Goal: Task Accomplishment & Management: Complete application form

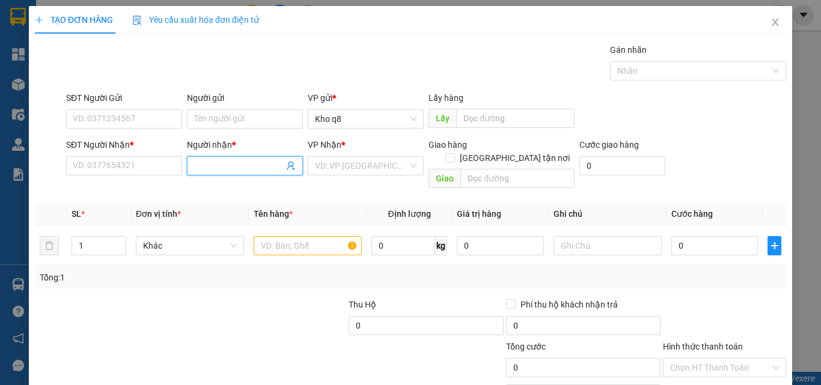
click at [213, 169] on input "Người nhận *" at bounding box center [238, 165] width 89 height 13
paste input "ă"
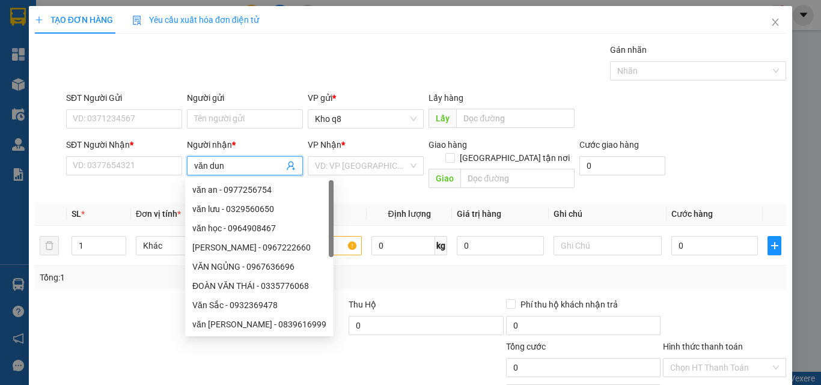
type input "văn dung"
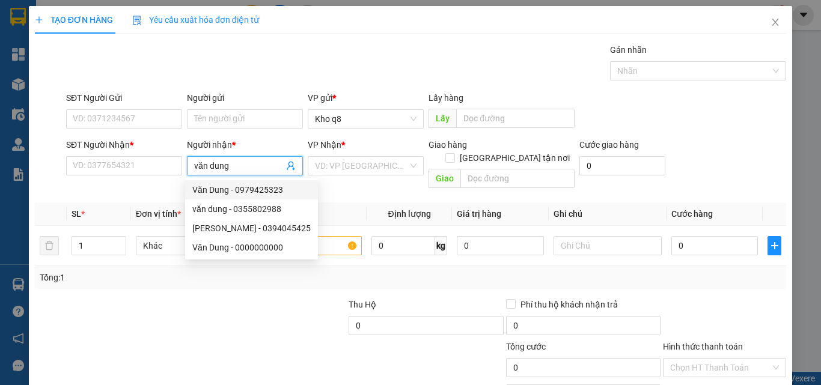
click at [273, 184] on div "Văn Dung - 0979425323" at bounding box center [251, 189] width 118 height 13
type input "0979425323"
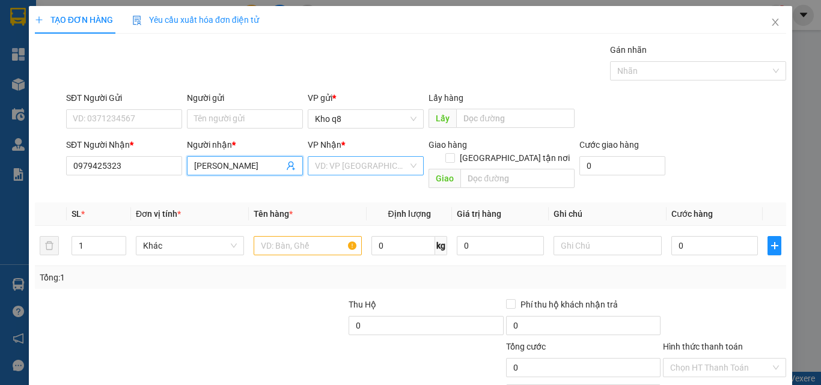
type input "[PERSON_NAME]"
click at [344, 163] on input "search" at bounding box center [361, 166] width 93 height 18
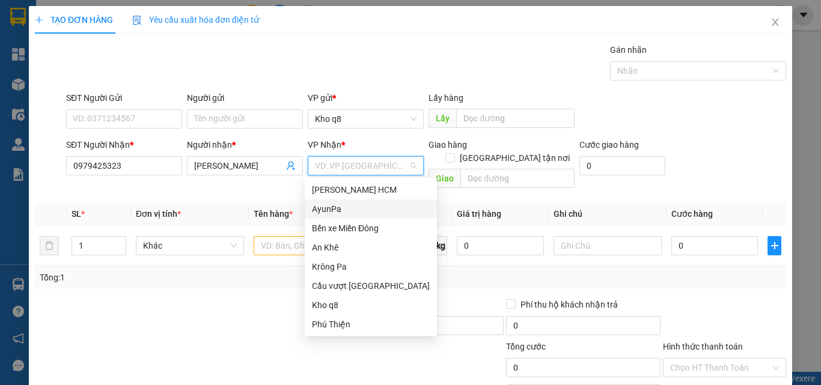
click at [330, 207] on div "AyunPa" at bounding box center [371, 208] width 118 height 13
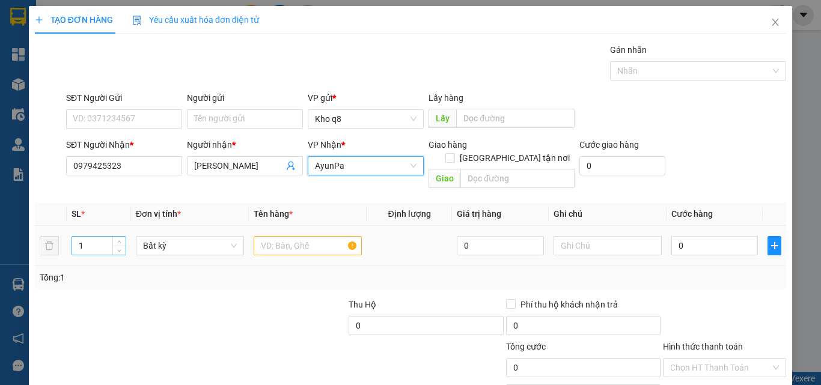
click at [92, 237] on input "1" at bounding box center [98, 246] width 53 height 18
type input "2"
click at [268, 236] on input "text" at bounding box center [307, 245] width 108 height 19
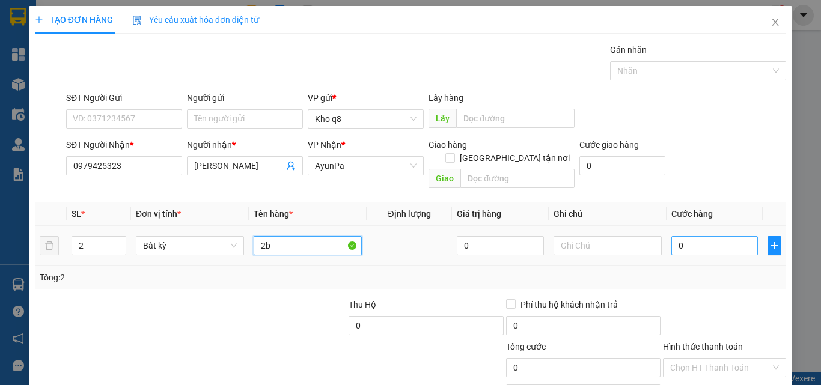
type input "2b"
click at [688, 236] on input "0" at bounding box center [714, 245] width 86 height 19
type input "1"
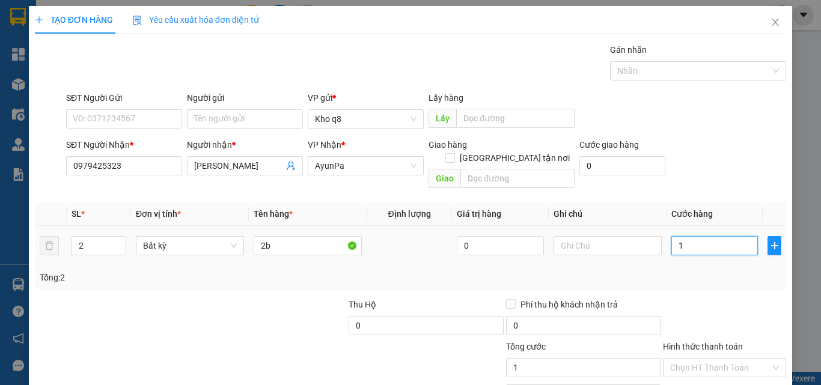
type input "12"
type input "120"
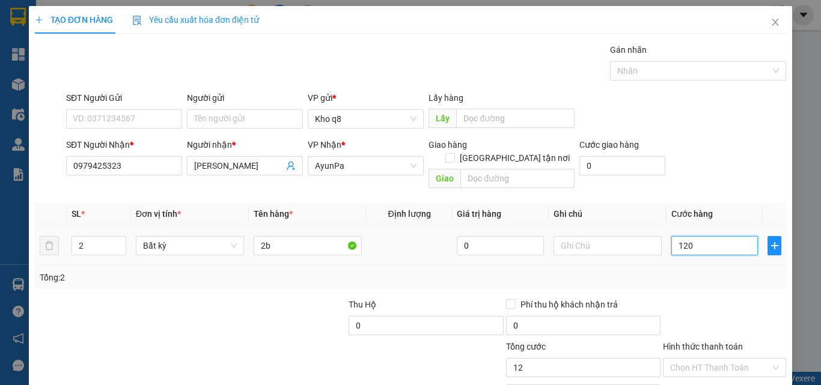
type input "120"
type input "120.000"
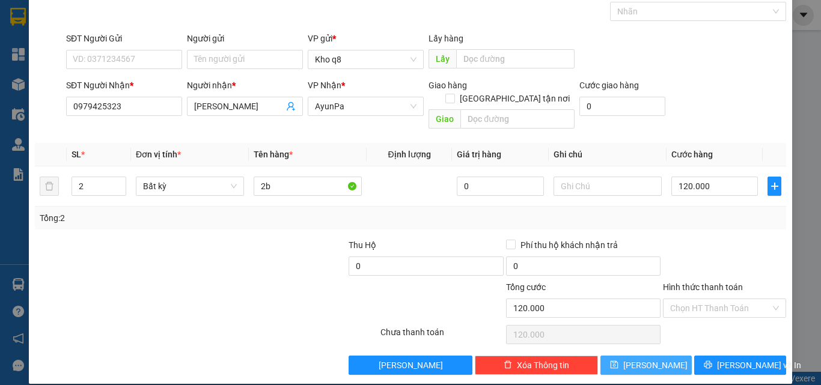
click at [618, 360] on icon "save" at bounding box center [614, 364] width 8 height 8
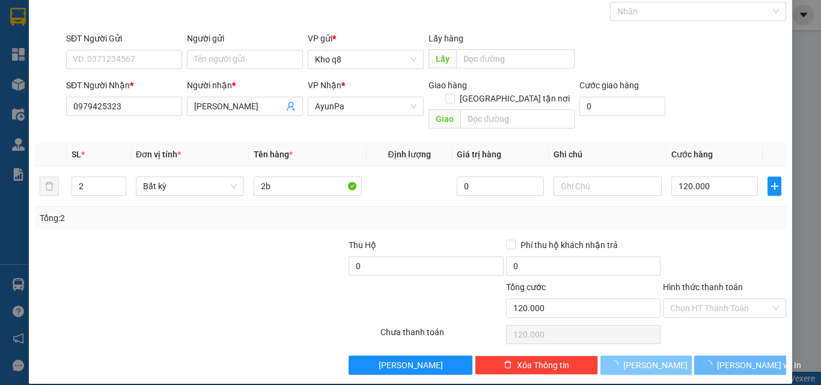
type input "1"
type input "0"
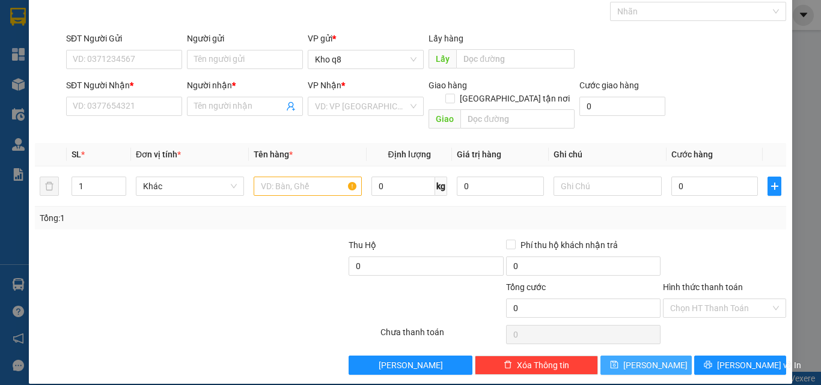
scroll to position [0, 0]
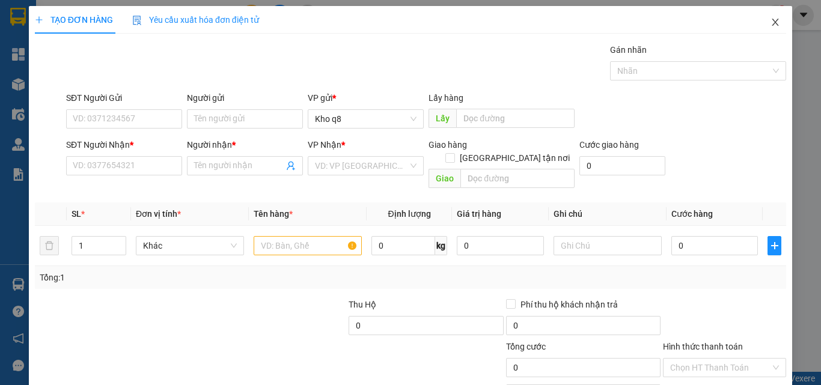
click at [770, 19] on icon "close" at bounding box center [775, 22] width 10 height 10
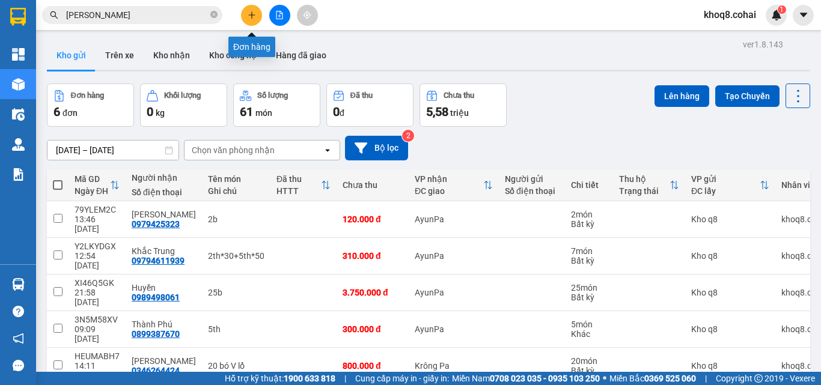
click at [254, 15] on icon "plus" at bounding box center [251, 14] width 7 height 1
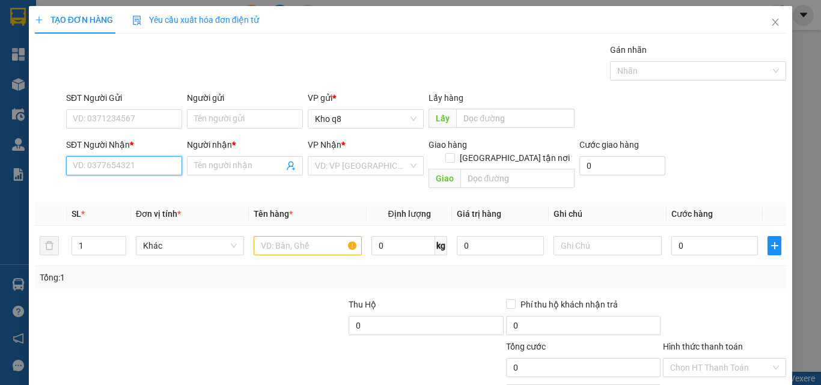
click at [112, 165] on input "SĐT Người Nhận *" at bounding box center [124, 165] width 116 height 19
type input "0375060195"
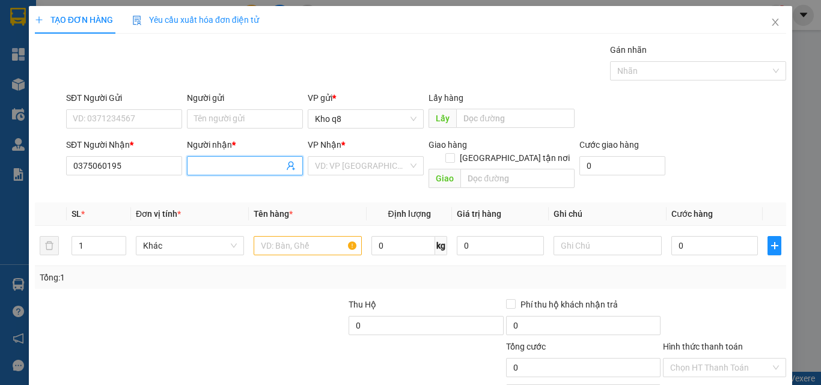
click at [213, 160] on input "Người nhận *" at bounding box center [238, 165] width 89 height 13
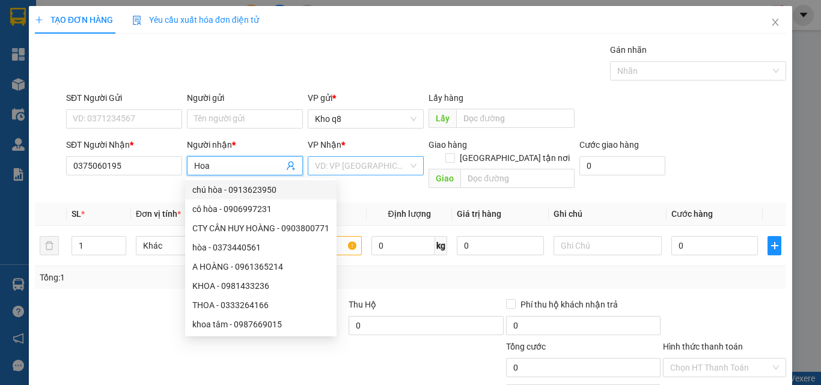
type input "Hoa"
click at [333, 166] on input "search" at bounding box center [361, 166] width 93 height 18
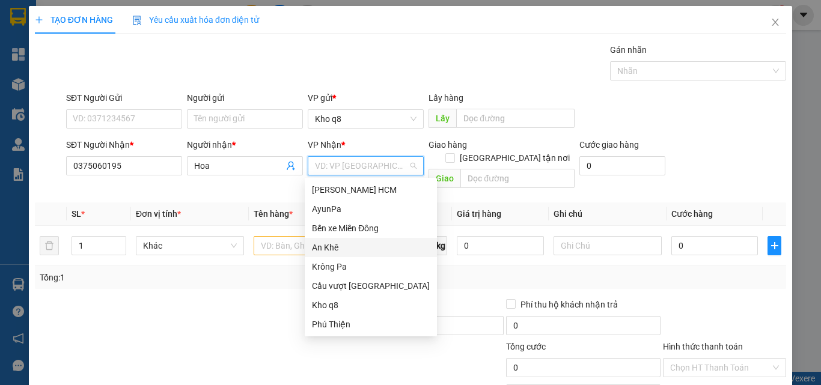
click at [323, 246] on div "An Khê" at bounding box center [371, 247] width 118 height 13
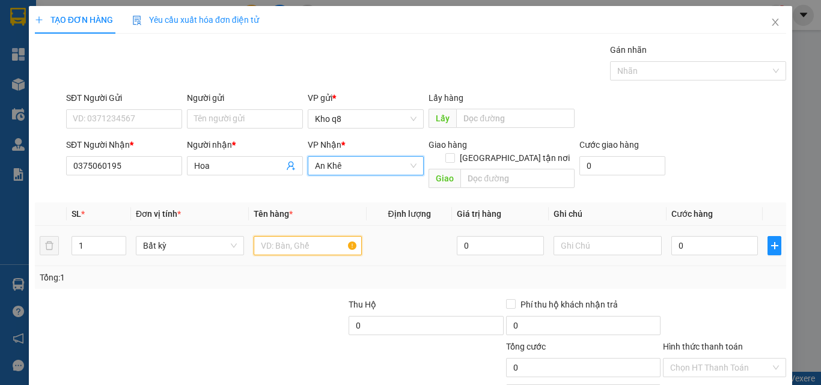
click at [267, 236] on input "text" at bounding box center [307, 245] width 108 height 19
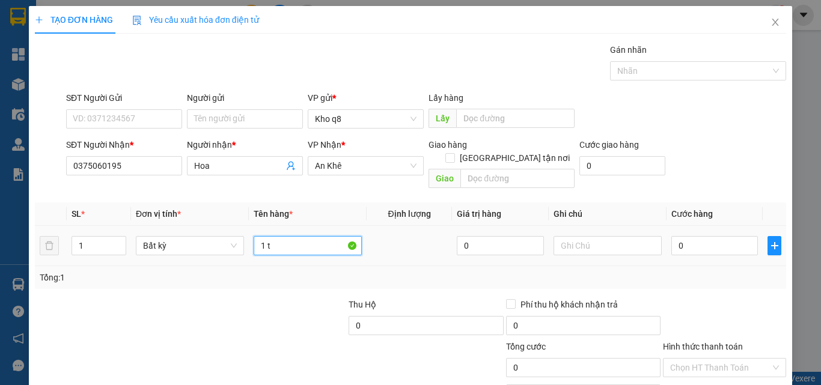
paste input "ủ"
paste input "ạnh"
type input "1 tủ lạnh"
click at [690, 236] on input "0" at bounding box center [714, 245] width 86 height 19
type input "1"
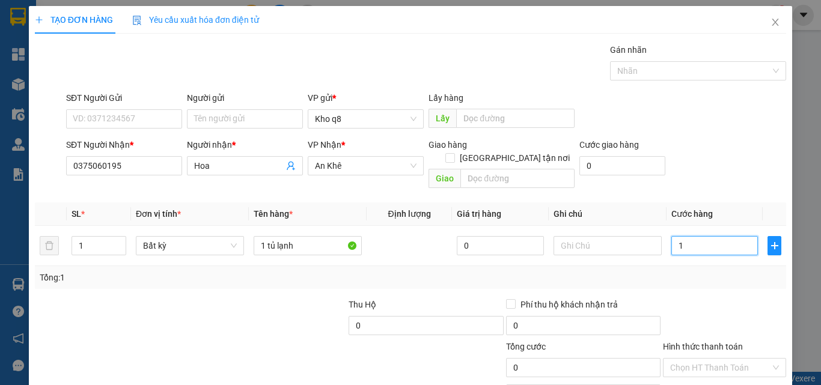
type input "1"
type input "13"
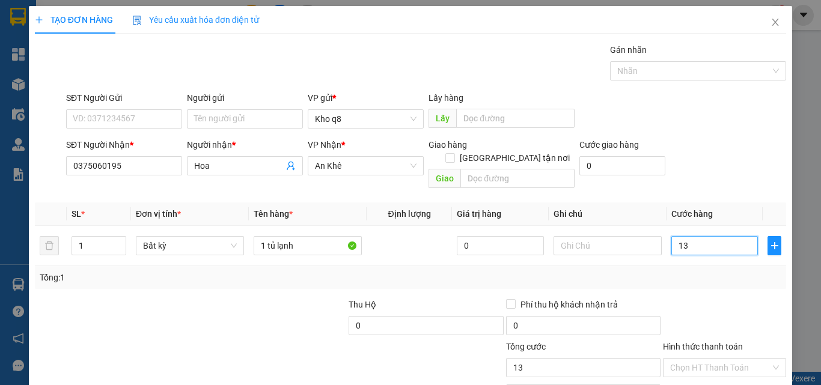
type input "130"
type input "1.300"
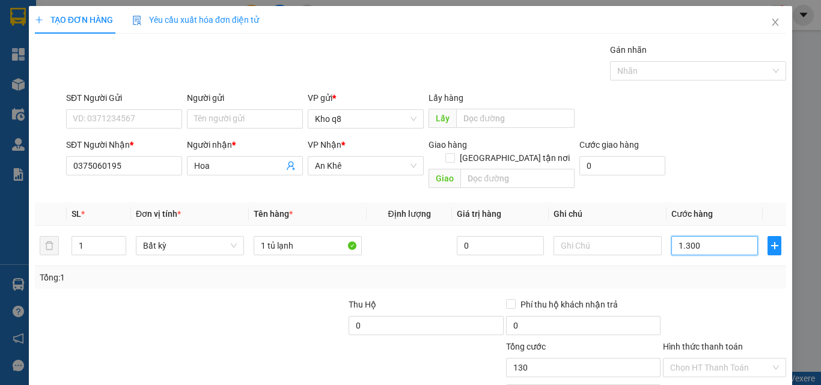
type input "1.300"
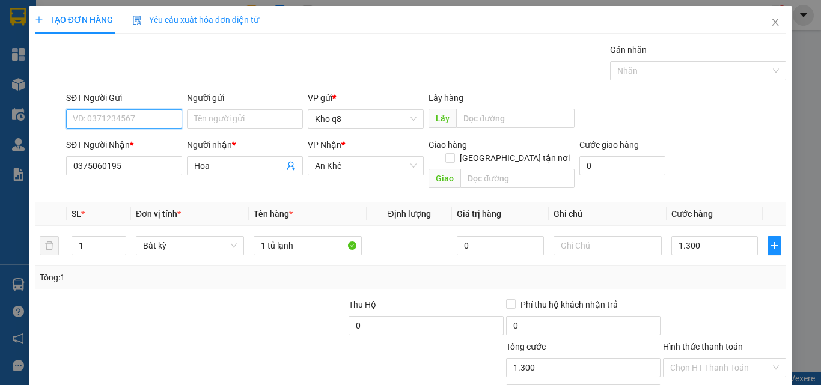
click at [97, 122] on input "SĐT Người Gửi" at bounding box center [124, 118] width 116 height 19
type input "1.300.000"
type input "0587069469"
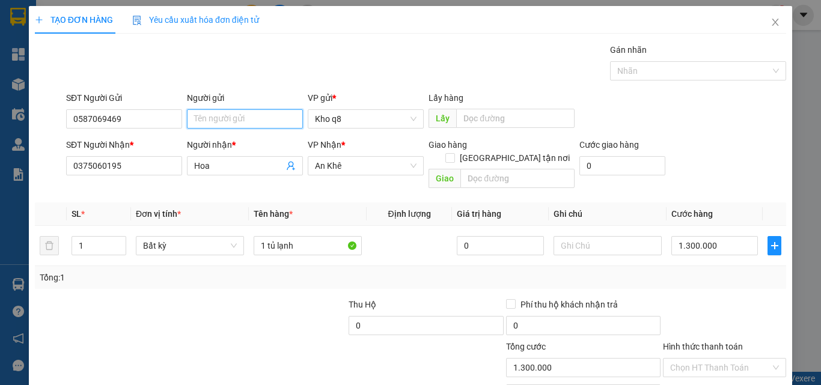
click at [228, 115] on input "Người gửi" at bounding box center [245, 118] width 116 height 19
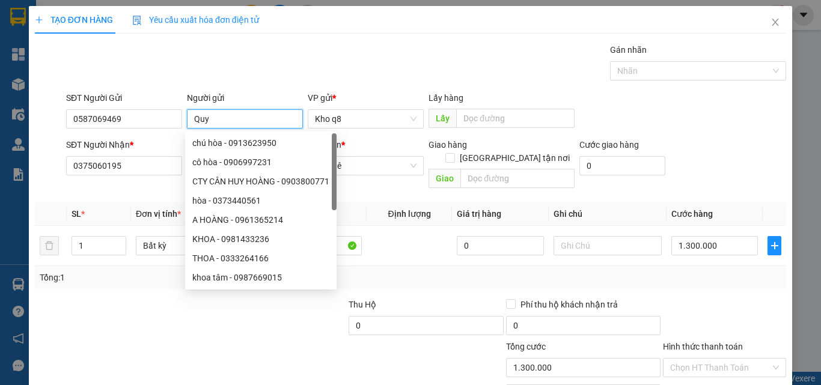
paste input "ê"
paste input "ết"
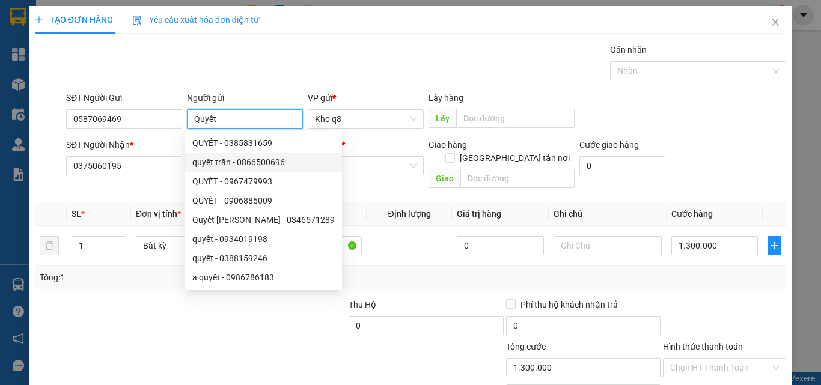
type input "Quyết"
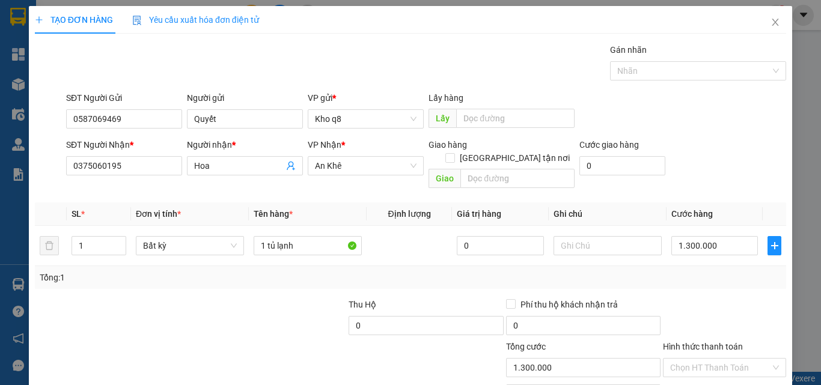
scroll to position [59, 0]
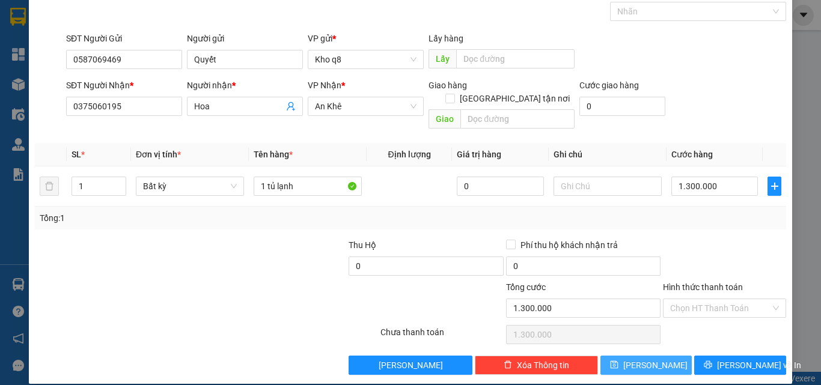
click at [640, 359] on span "[PERSON_NAME]" at bounding box center [655, 365] width 64 height 13
type input "0"
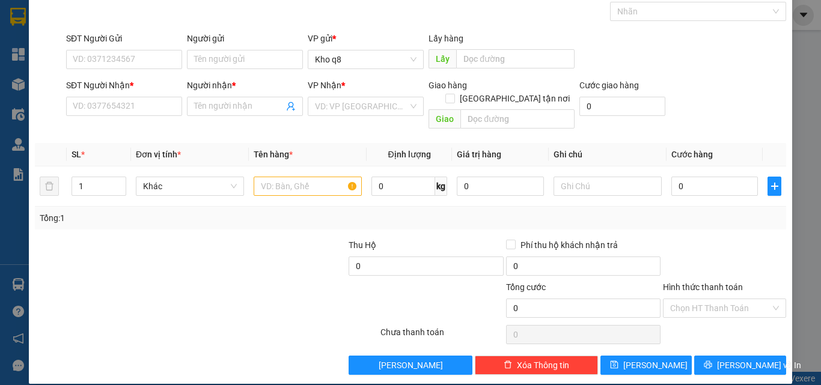
scroll to position [0, 0]
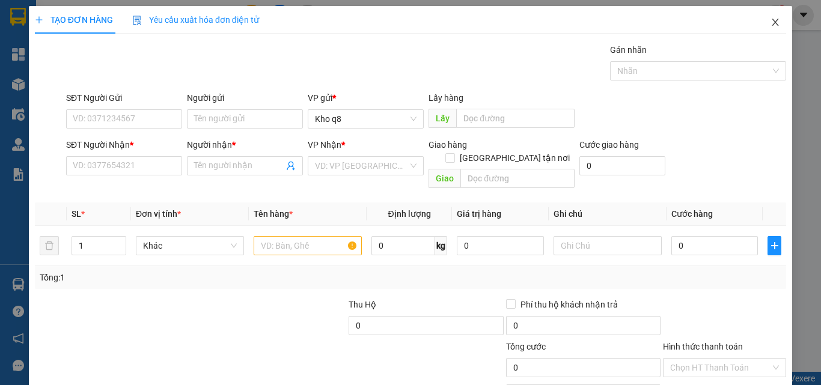
click at [772, 21] on icon "close" at bounding box center [775, 22] width 7 height 7
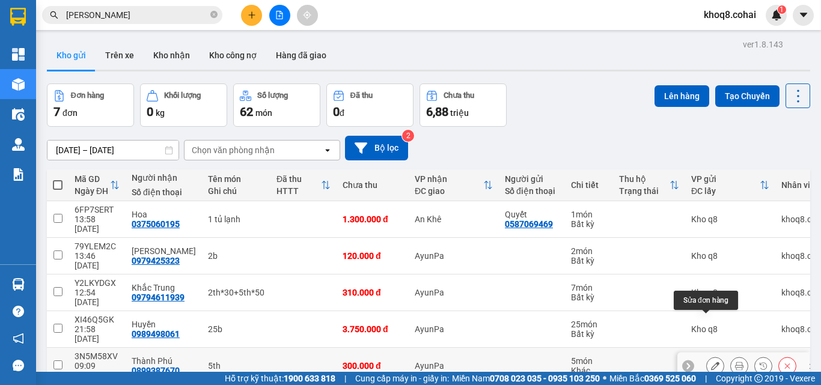
click at [711, 362] on icon at bounding box center [715, 366] width 8 height 8
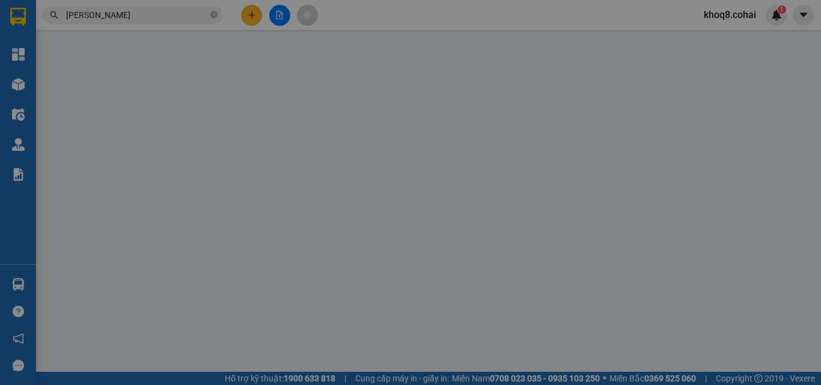
type input "0899387670"
type input "Thành Phú"
type input "300.000"
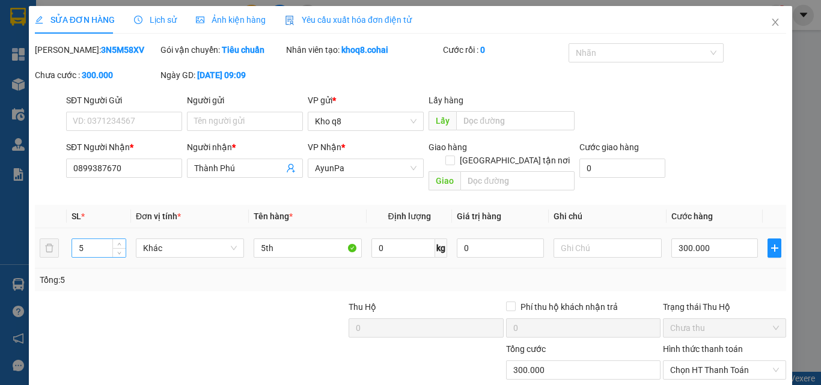
click at [96, 239] on input "5" at bounding box center [98, 248] width 53 height 18
type input "7"
click at [263, 238] on input "5th" at bounding box center [307, 247] width 108 height 19
type input "7th"
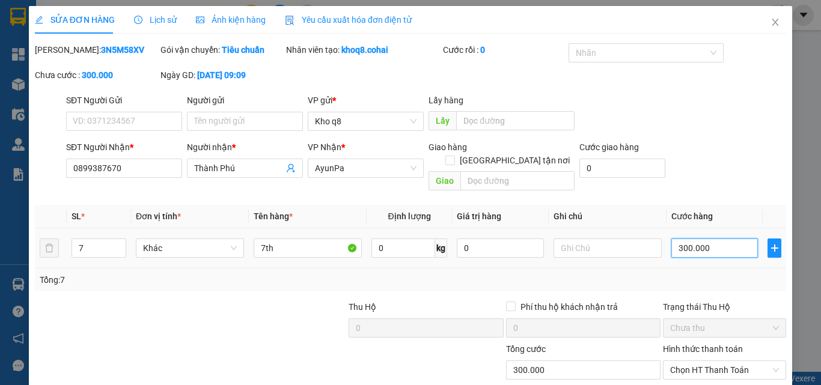
click at [712, 238] on input "300.000" at bounding box center [714, 247] width 86 height 19
type input "4"
type input "42"
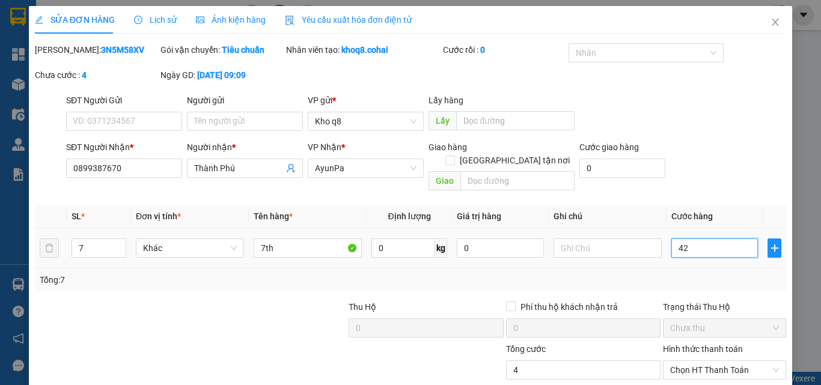
type input "42"
type input "420"
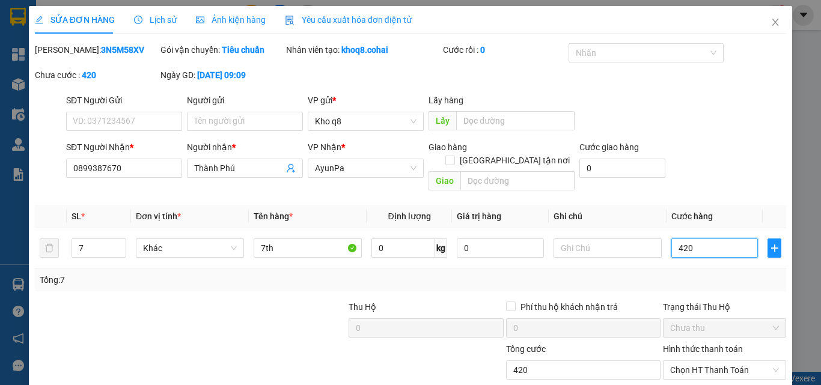
type input "420"
type input "420.000"
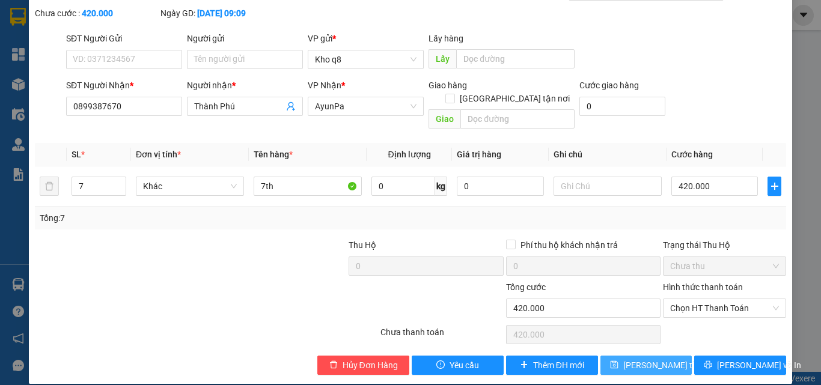
click at [640, 359] on span "[PERSON_NAME] thay đổi" at bounding box center [671, 365] width 96 height 13
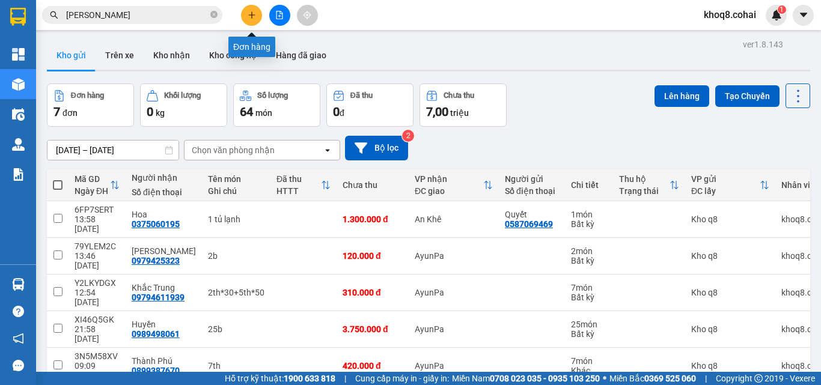
click at [255, 7] on button at bounding box center [251, 15] width 21 height 21
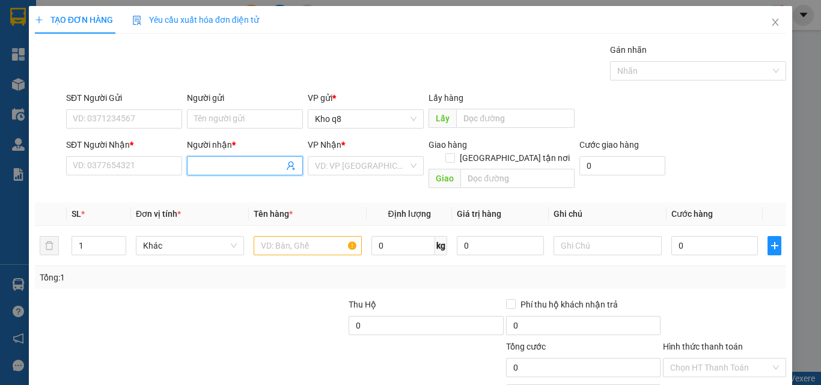
click at [219, 164] on input "Người nhận *" at bounding box center [238, 165] width 89 height 13
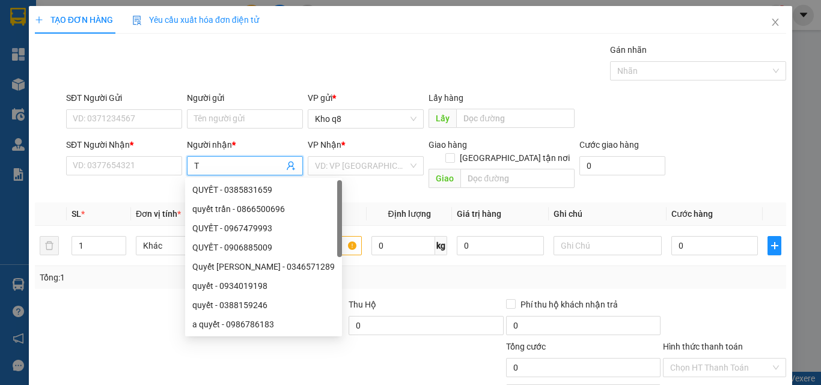
paste input "í"
paste input "à"
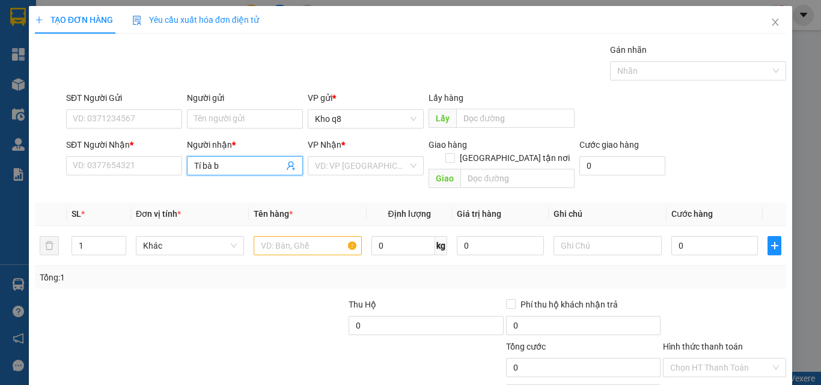
type input "Tí bà ba"
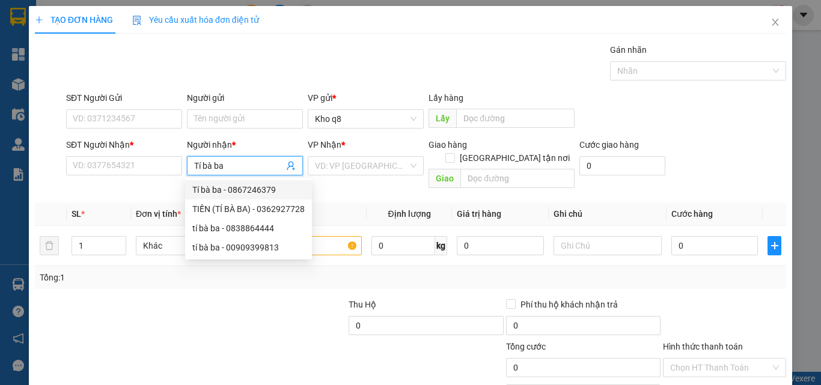
click at [246, 189] on div "Tí bà ba - 0867246379" at bounding box center [248, 189] width 112 height 13
type input "0867246379"
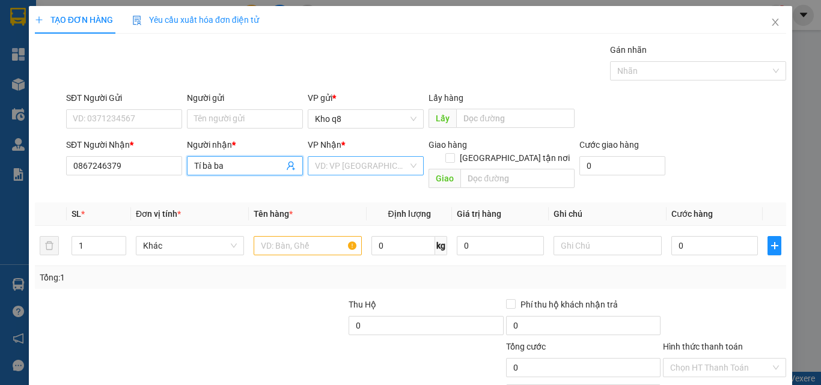
type input "Tí bà ba"
click at [351, 160] on input "search" at bounding box center [361, 166] width 93 height 18
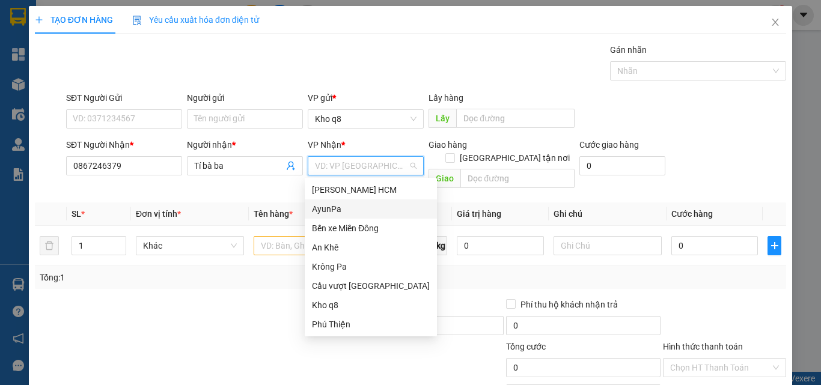
click at [316, 207] on div "AyunPa" at bounding box center [371, 208] width 118 height 13
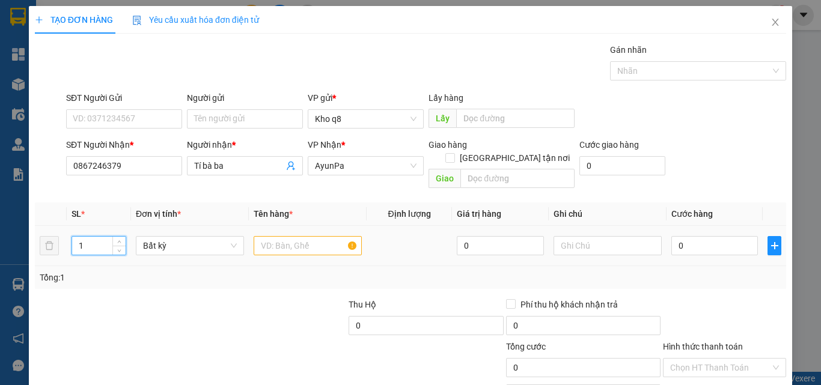
click at [96, 237] on input "1" at bounding box center [98, 246] width 53 height 18
type input "2"
click at [272, 236] on input "text" at bounding box center [307, 245] width 108 height 19
paste input "ư"
paste input "ữa"
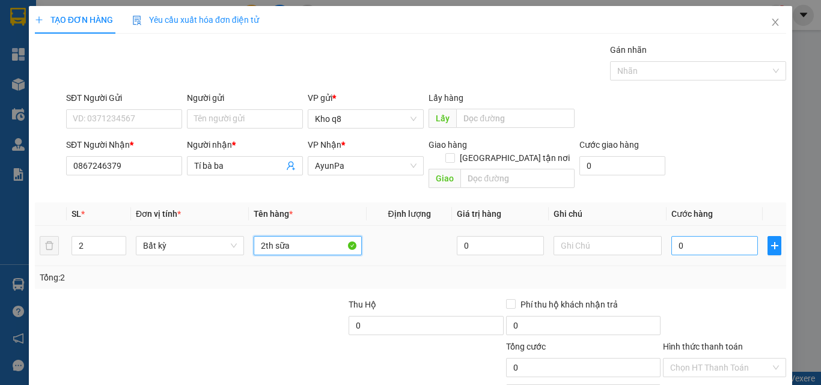
type input "2th sữa"
click at [689, 236] on input "0" at bounding box center [714, 245] width 86 height 19
type input "1"
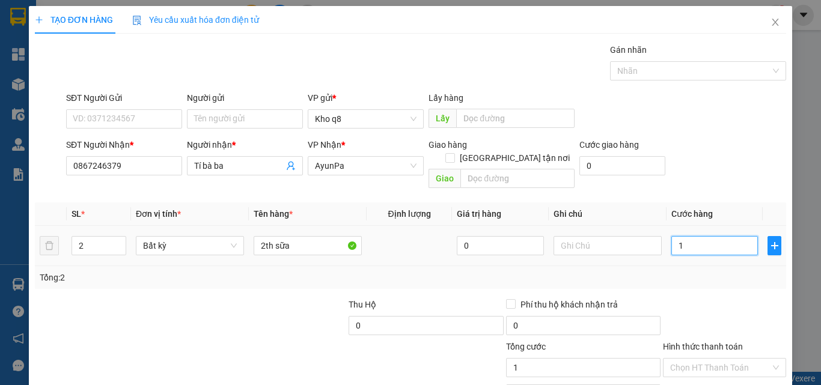
type input "10"
type input "100"
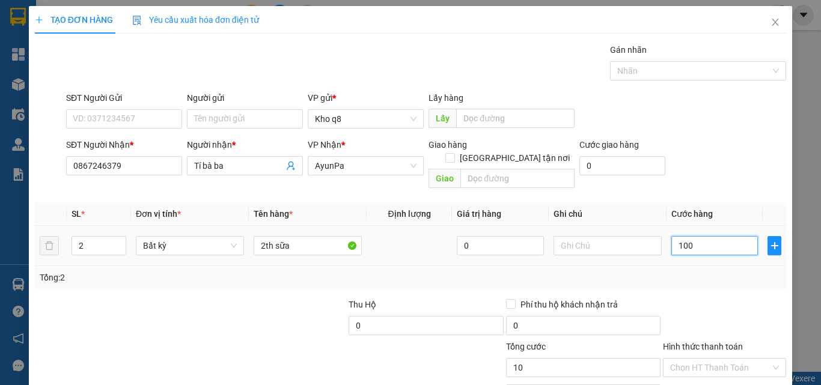
type input "100"
type input "10"
type input "1"
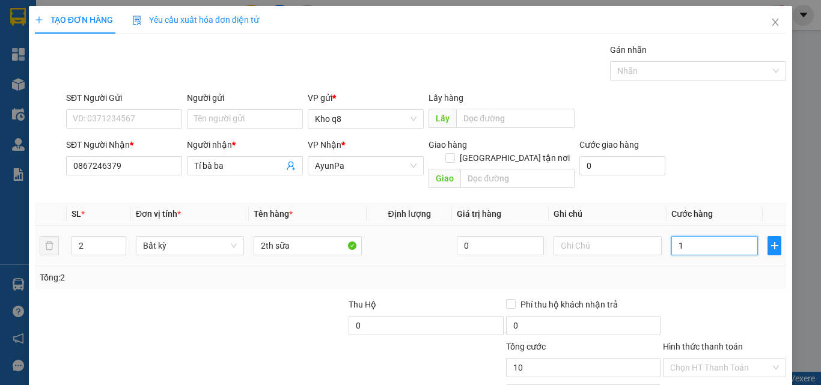
type input "1"
type input "12"
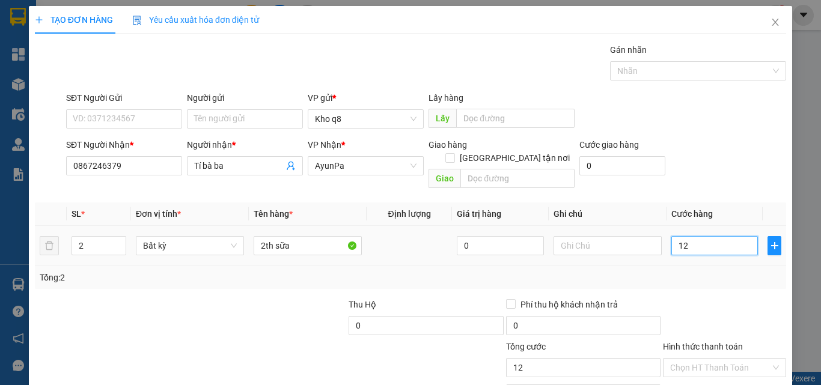
type input "120"
type input "120.000"
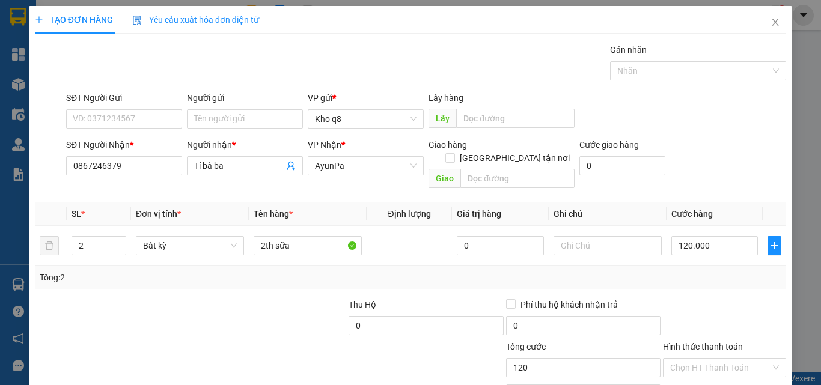
type input "120.000"
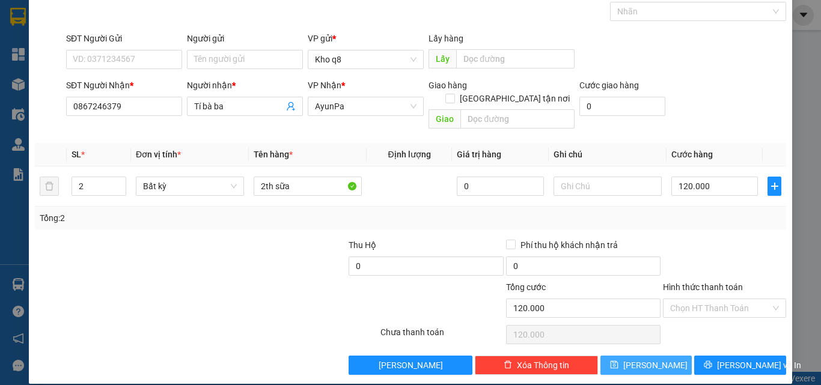
click at [642, 359] on span "[PERSON_NAME]" at bounding box center [655, 365] width 64 height 13
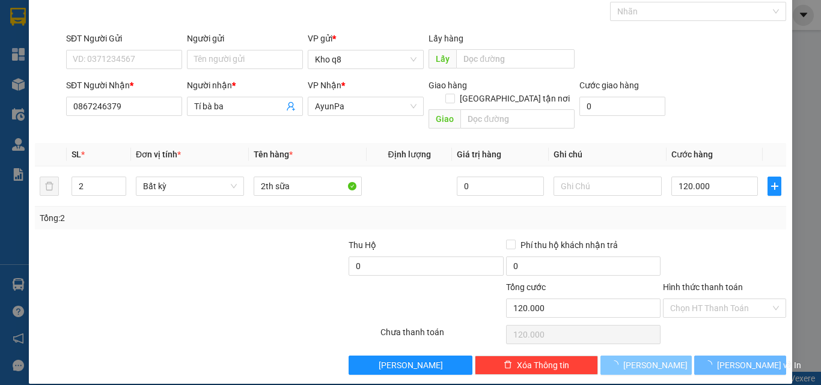
type input "1"
type input "0"
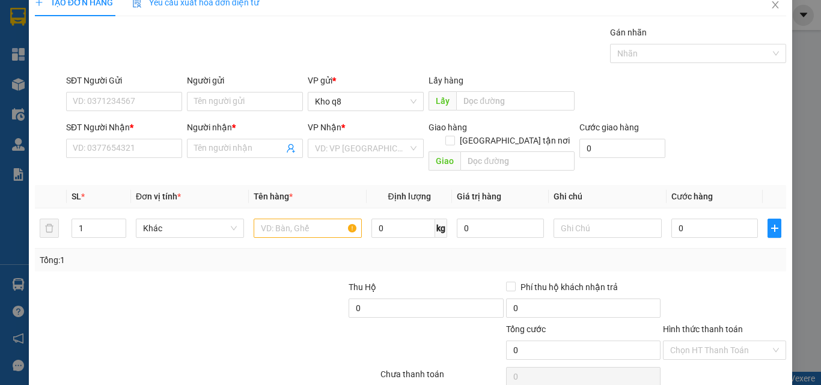
scroll to position [0, 0]
